Goal: Transaction & Acquisition: Purchase product/service

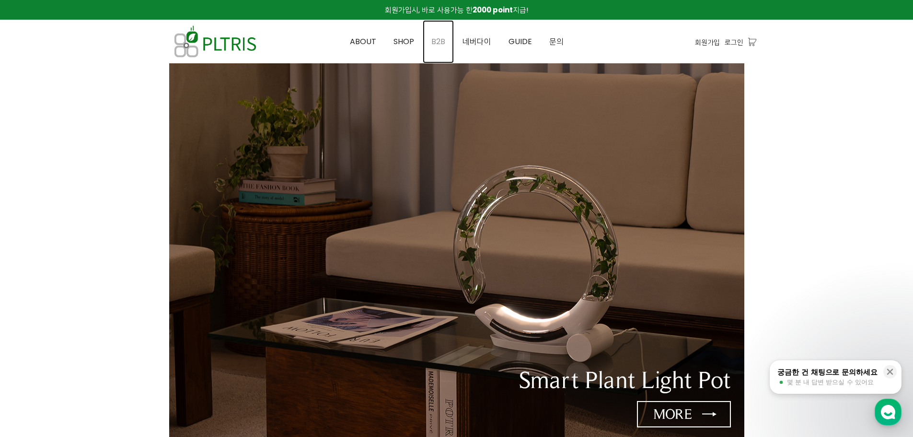
click at [449, 47] on link "B2B" at bounding box center [438, 41] width 31 height 43
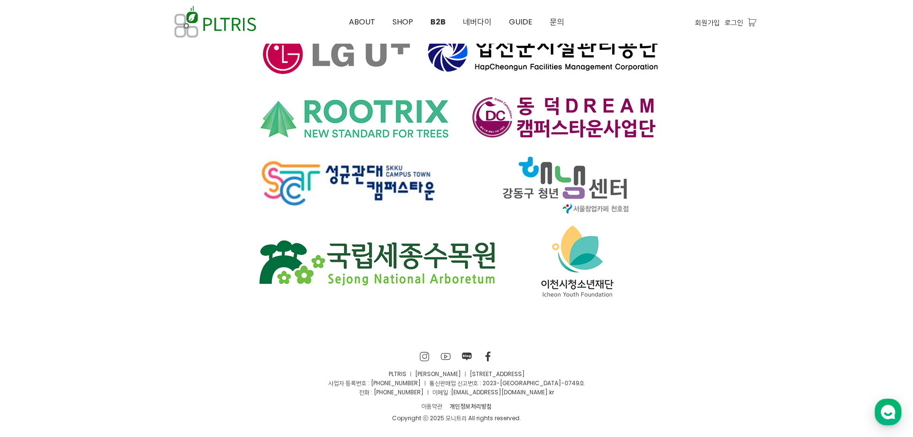
scroll to position [6514, 0]
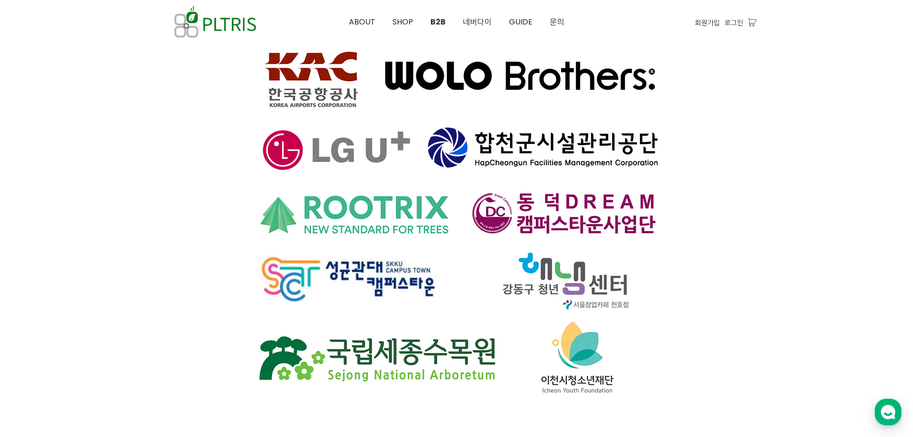
drag, startPoint x: 720, startPoint y: 301, endPoint x: 729, endPoint y: 307, distance: 10.8
click at [721, 302] on div at bounding box center [456, 119] width 599 height 612
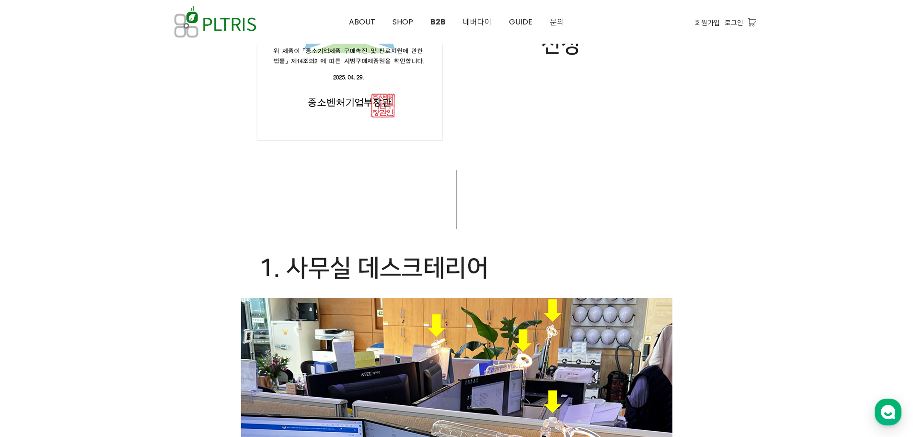
scroll to position [0, 0]
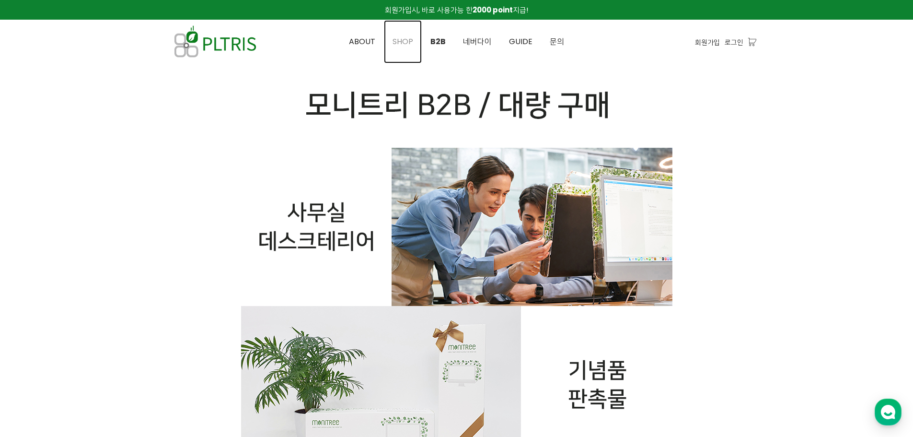
click at [400, 43] on span "SHOP" at bounding box center [403, 41] width 21 height 11
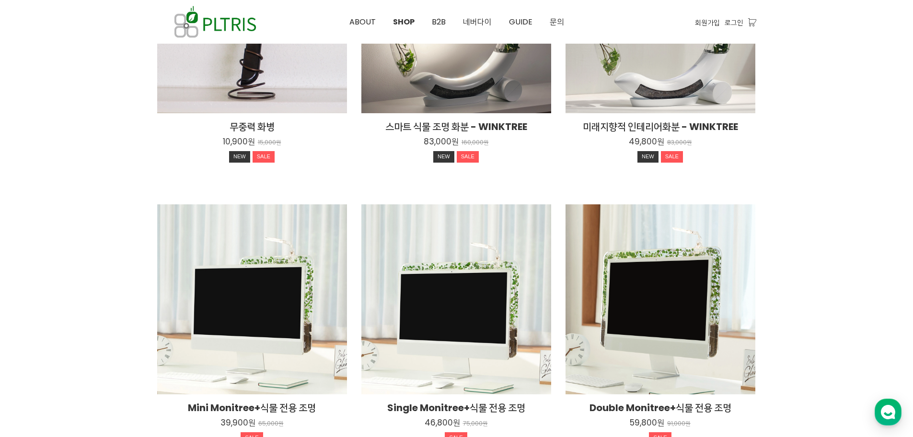
scroll to position [48, 0]
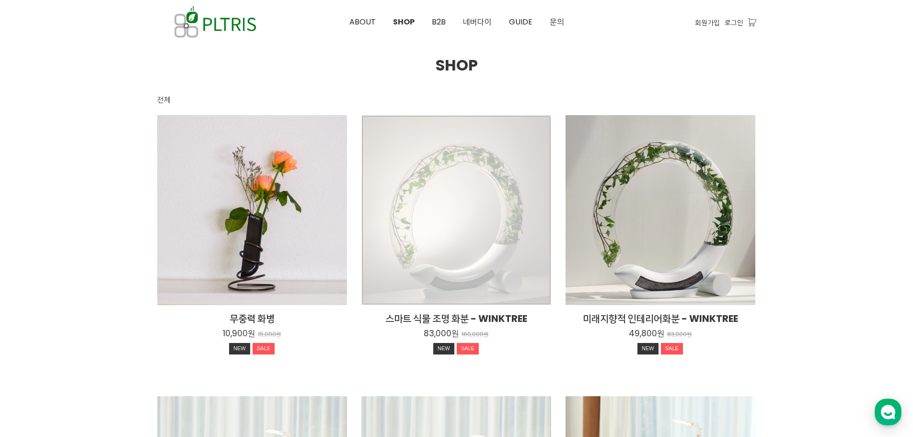
click at [499, 268] on div "스마트 식물 조명 화분 - WINKTREE 83,000원 160,000원 NEW SALE" at bounding box center [456, 210] width 190 height 190
